Goal: Task Accomplishment & Management: Manage account settings

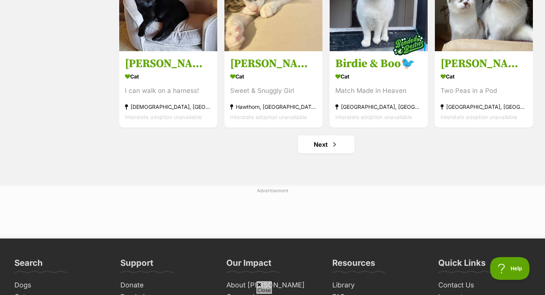
scroll to position [930, 0]
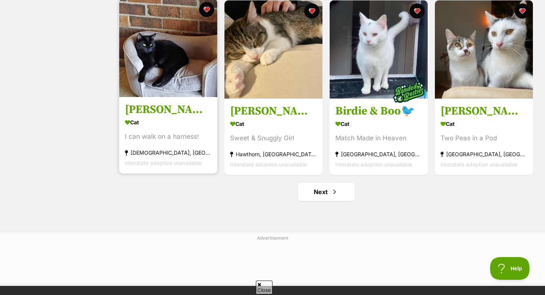
scroll to position [885, 0]
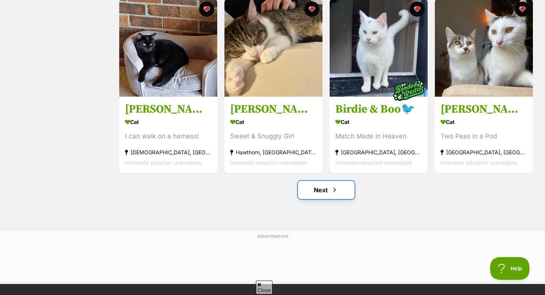
click at [309, 196] on link "Next" at bounding box center [326, 190] width 57 height 18
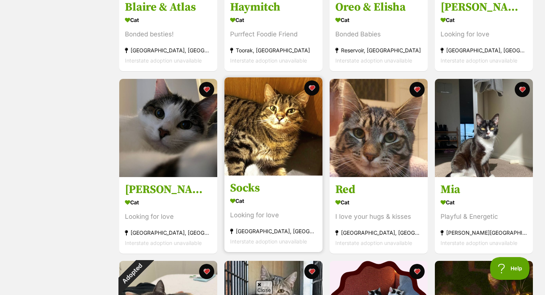
scroll to position [256, 0]
